Goal: Information Seeking & Learning: Learn about a topic

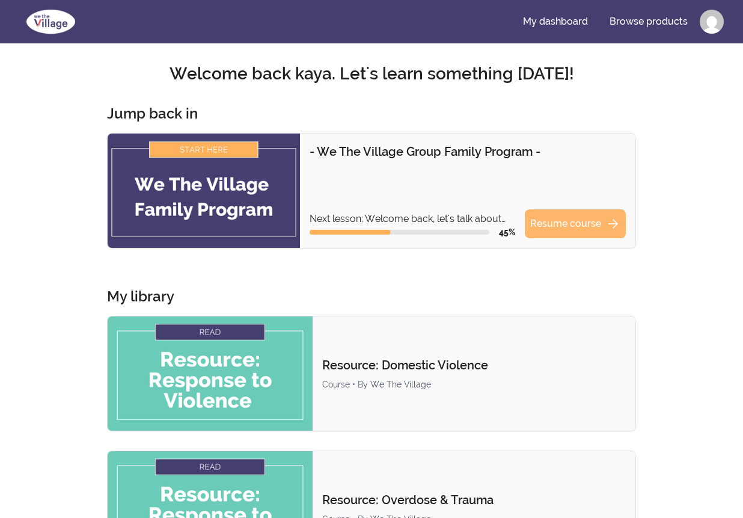
click at [583, 221] on link "Resume course arrow_forward" at bounding box center [575, 223] width 101 height 29
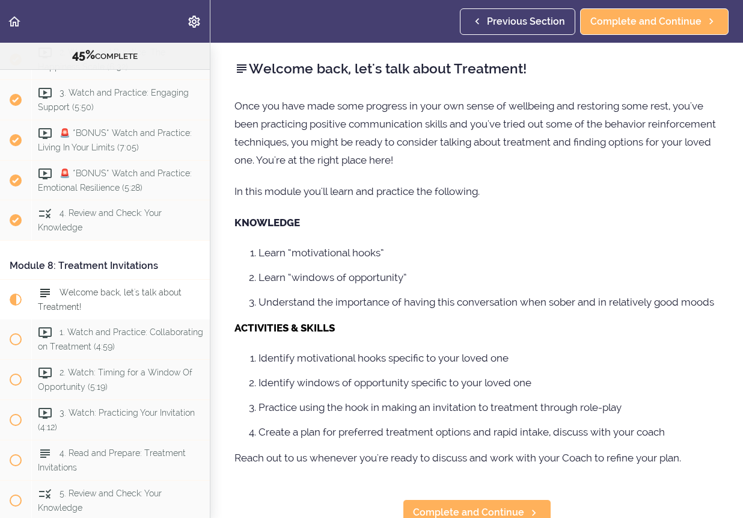
scroll to position [1892, 0]
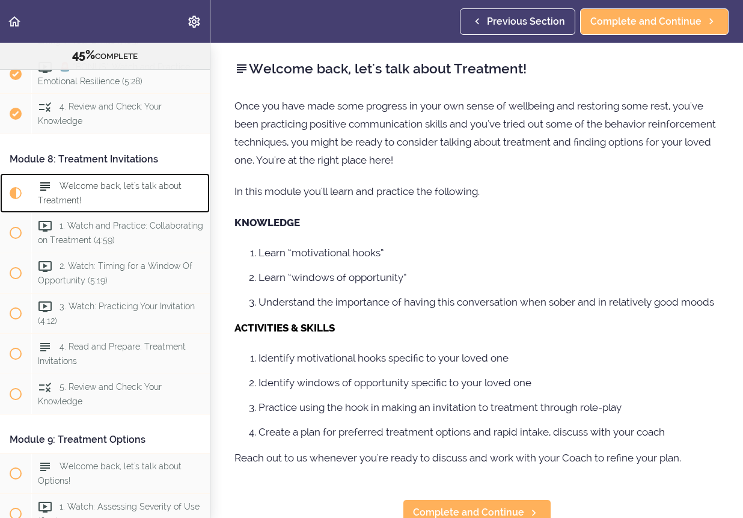
click at [112, 199] on div "Welcome back, let's talk about Treatment!" at bounding box center [120, 193] width 179 height 40
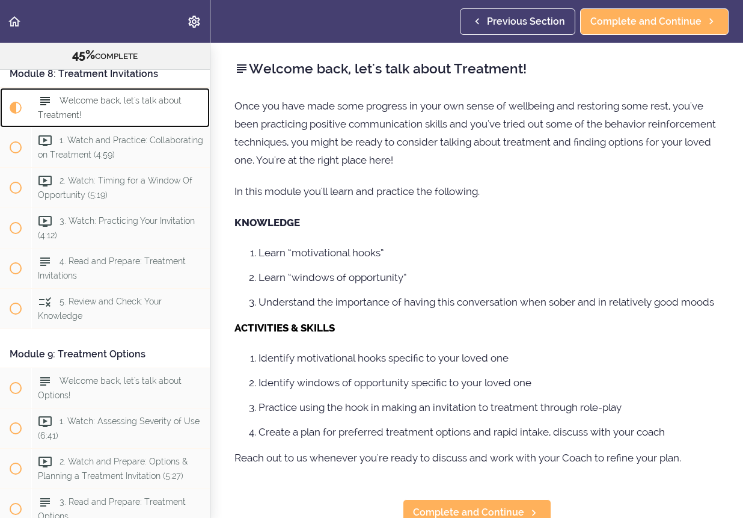
scroll to position [8, 0]
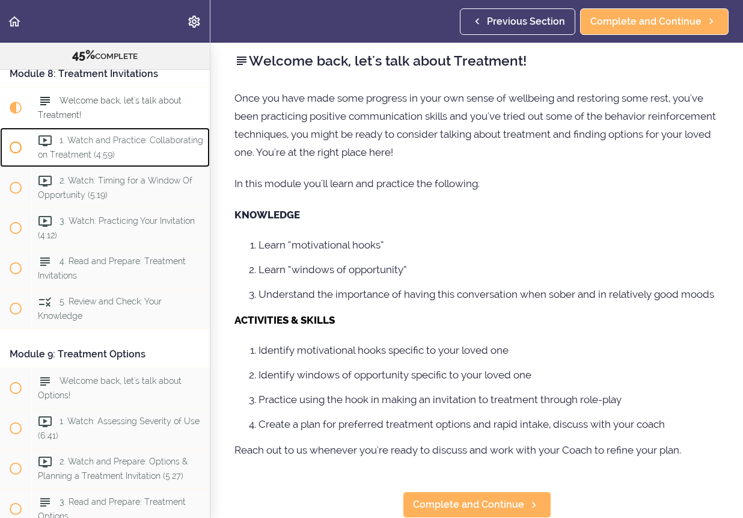
click at [106, 147] on div "1. Watch and Practice: Collaborating on Treatment (4:59)" at bounding box center [120, 147] width 179 height 40
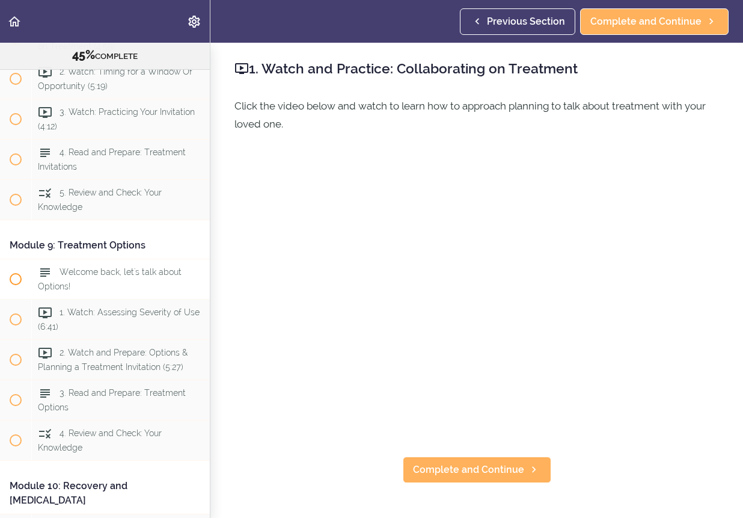
scroll to position [2093, 0]
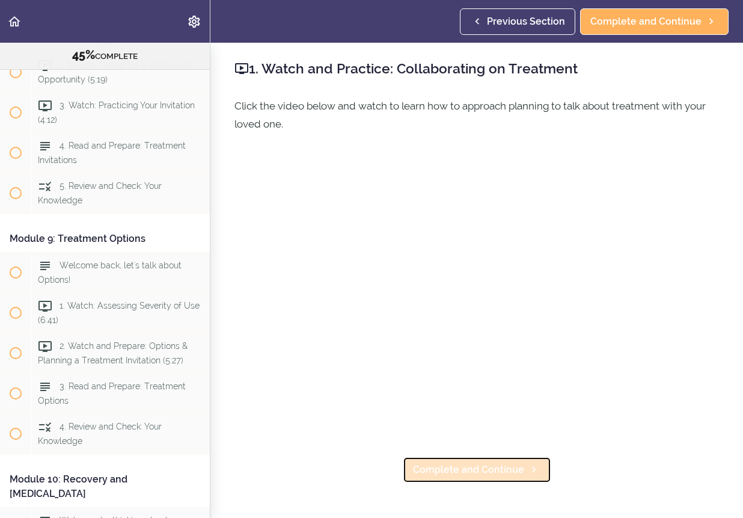
click at [490, 468] on span "Complete and Continue" at bounding box center [468, 469] width 111 height 14
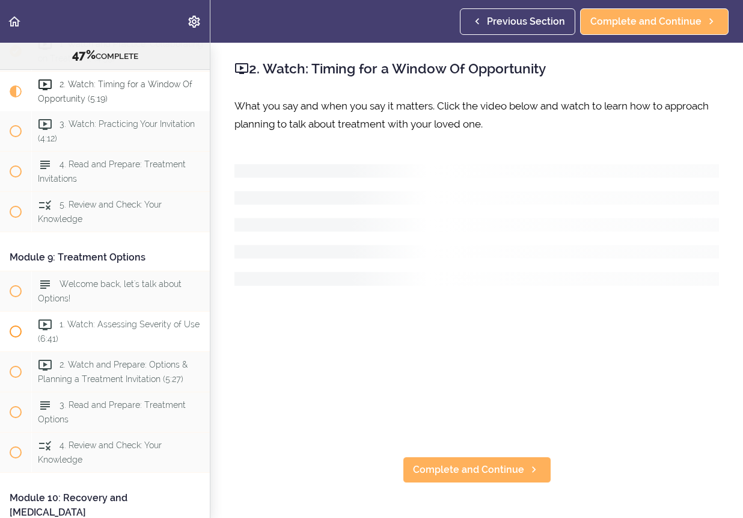
scroll to position [2058, 0]
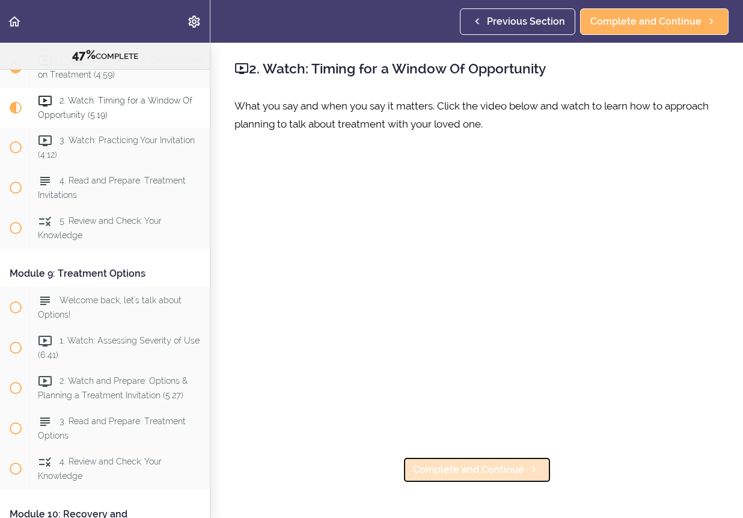
click at [505, 468] on span "Complete and Continue" at bounding box center [468, 469] width 111 height 14
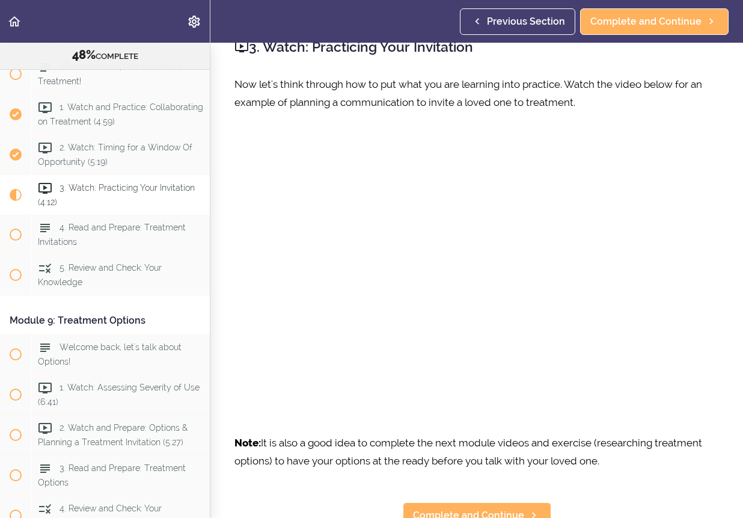
scroll to position [32, 0]
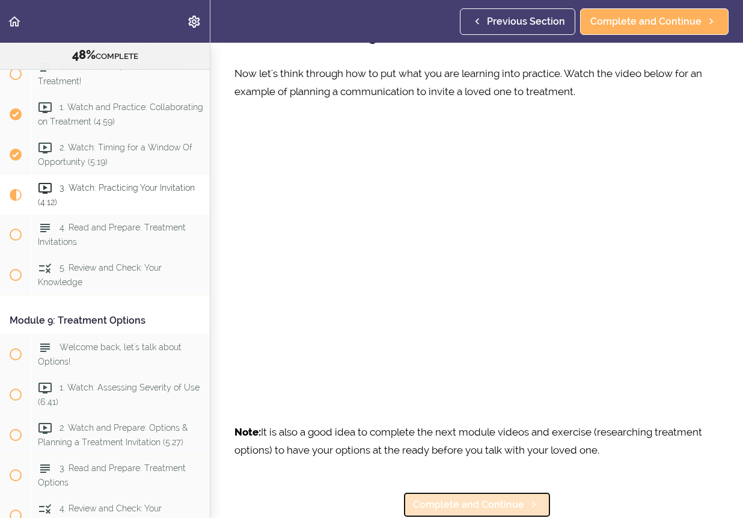
click at [474, 502] on span "Complete and Continue" at bounding box center [468, 504] width 111 height 14
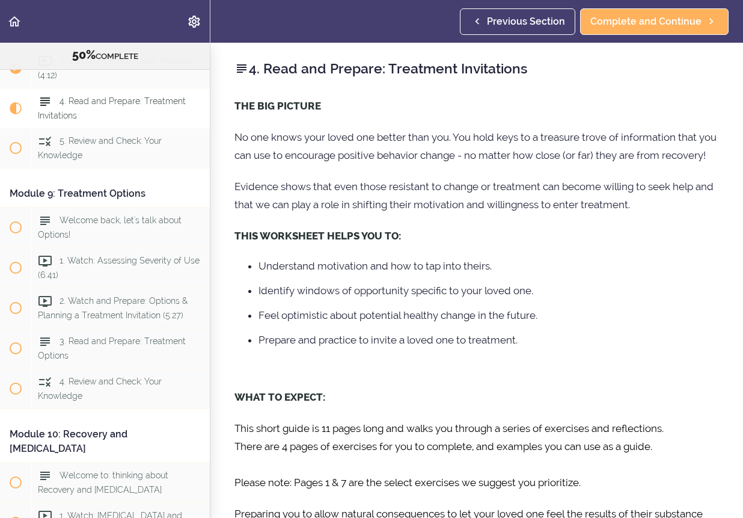
scroll to position [2138, 0]
